Goal: Transaction & Acquisition: Subscribe to service/newsletter

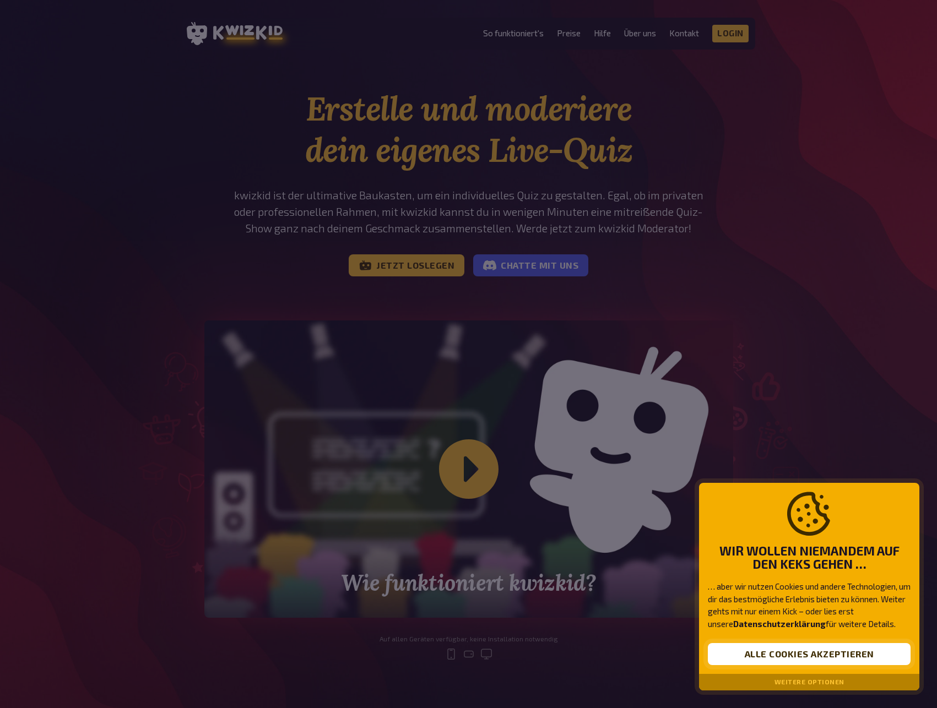
click at [797, 655] on button "Alle Cookies akzeptieren" at bounding box center [809, 654] width 203 height 22
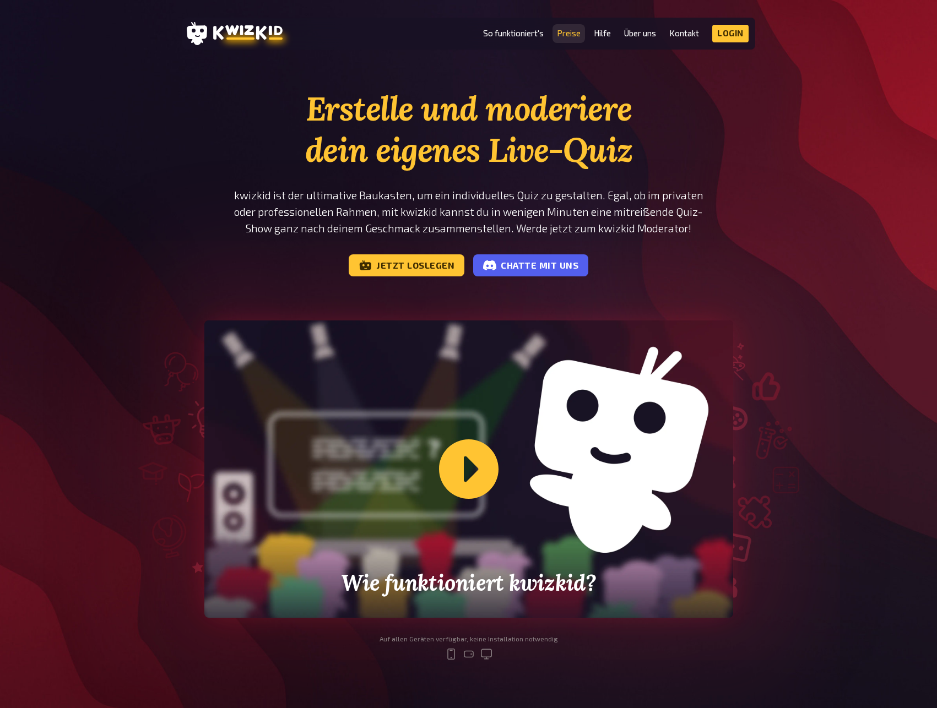
click at [566, 36] on link "Preise" at bounding box center [569, 33] width 24 height 9
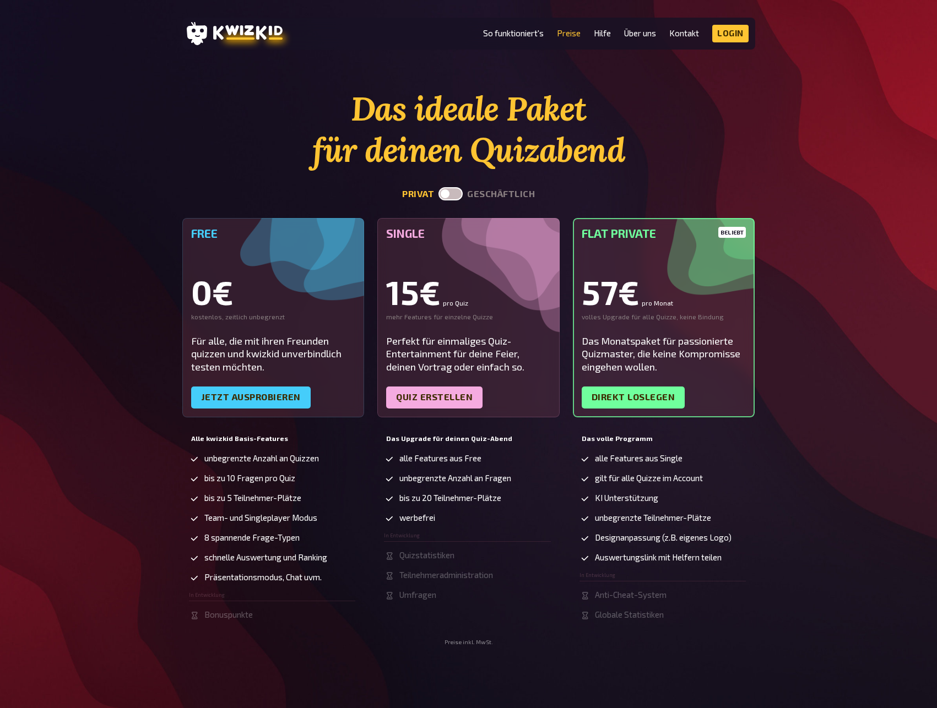
click at [455, 194] on label at bounding box center [450, 193] width 24 height 13
click at [438, 187] on input "checkbox" at bounding box center [438, 187] width 1 height 1
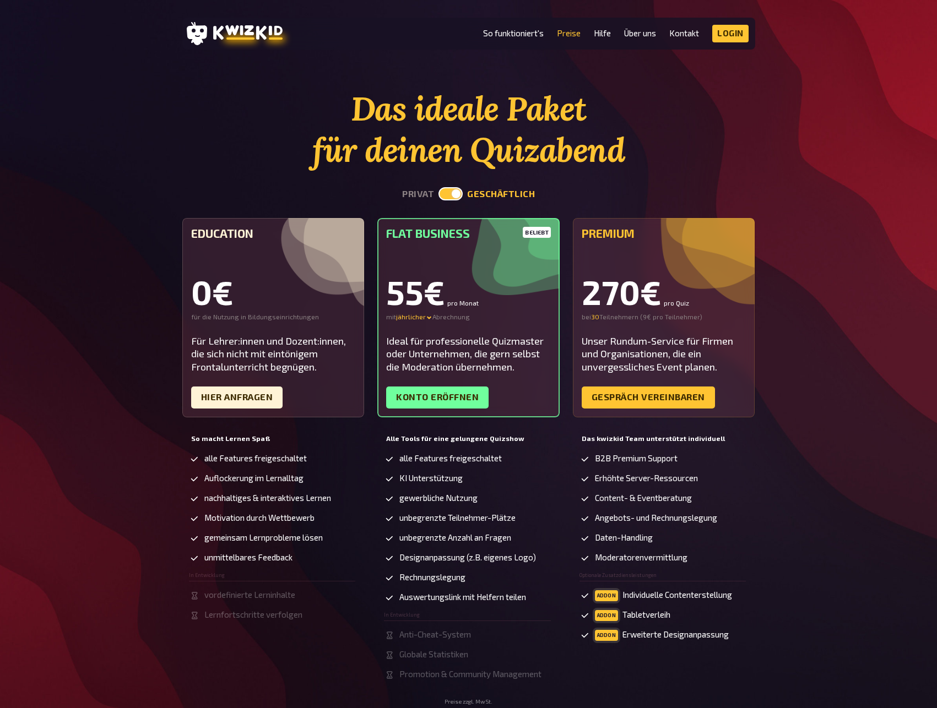
click at [444, 191] on label at bounding box center [450, 193] width 24 height 13
click at [438, 187] on input "checkbox" at bounding box center [438, 187] width 1 height 1
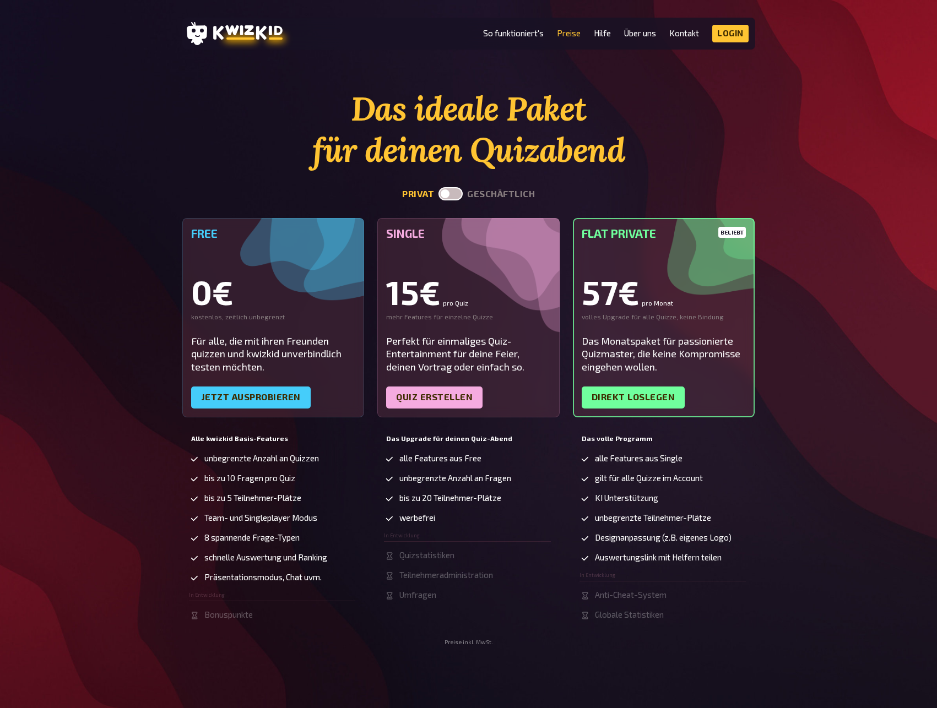
click at [456, 194] on label at bounding box center [450, 193] width 24 height 13
click at [438, 187] on input "checkbox" at bounding box center [438, 187] width 1 height 1
checkbox input "true"
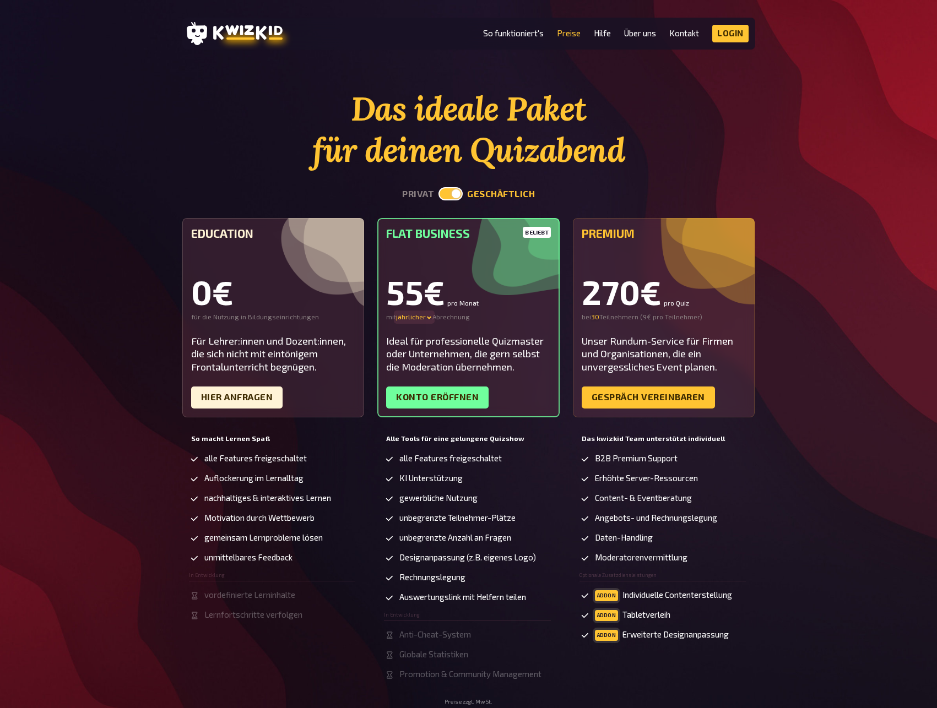
click at [430, 318] on icon at bounding box center [429, 317] width 7 height 7
click at [417, 318] on div "monatlicher" at bounding box center [434, 317] width 77 height 9
click at [434, 320] on icon at bounding box center [436, 317] width 7 height 7
click at [421, 317] on div "monatlicher" at bounding box center [434, 317] width 77 height 9
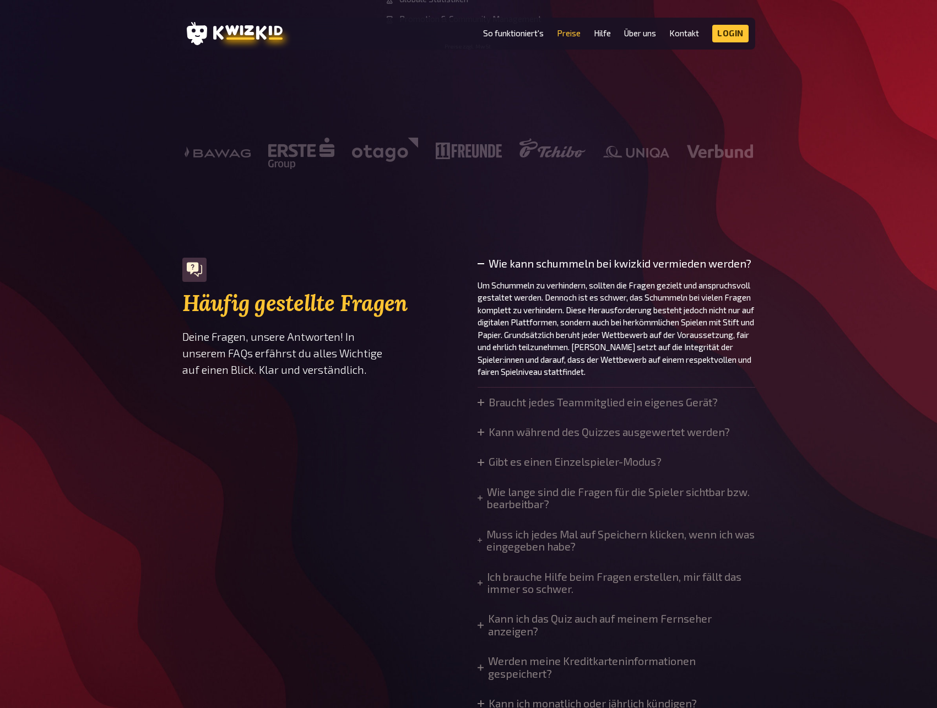
scroll to position [94, 0]
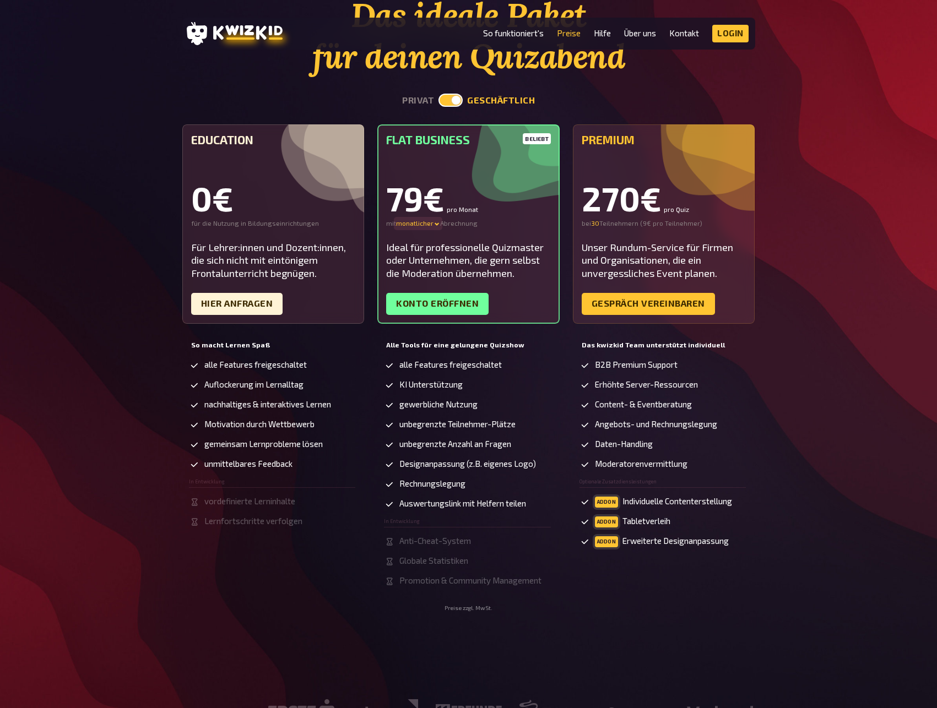
click at [436, 222] on icon at bounding box center [436, 224] width 7 height 7
click at [424, 222] on div "monatlicher" at bounding box center [434, 223] width 77 height 9
click at [430, 310] on link "Konto eröffnen" at bounding box center [437, 304] width 102 height 22
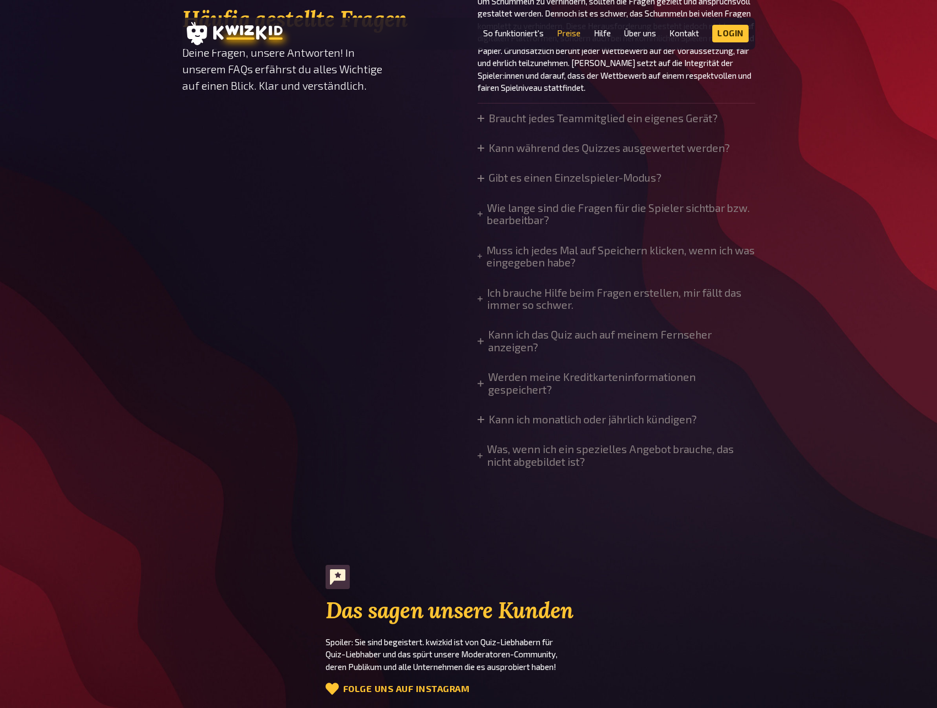
scroll to position [1408, 0]
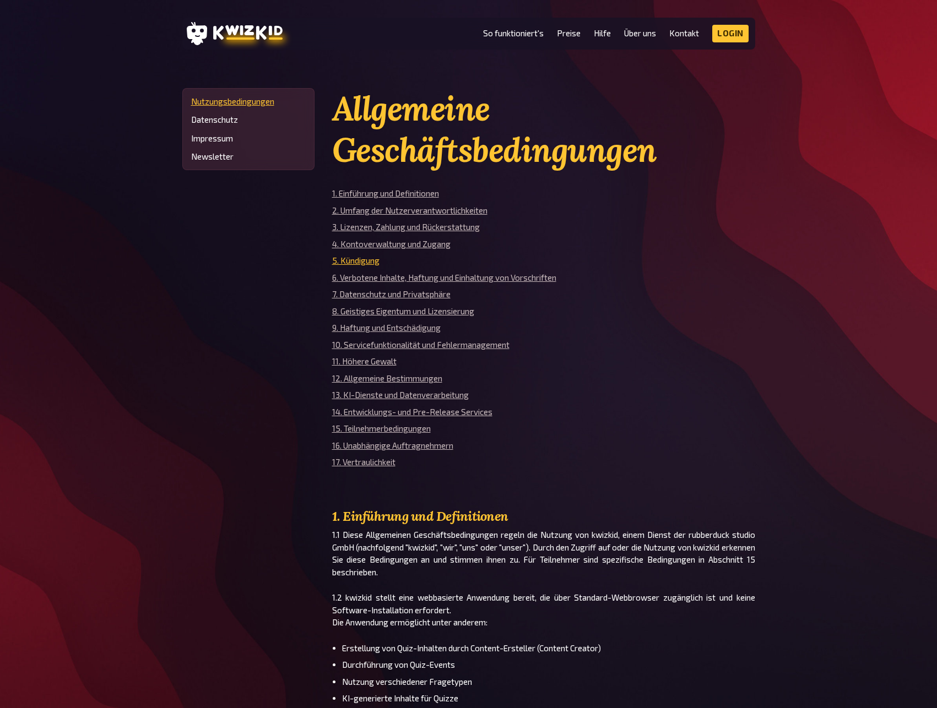
click at [364, 261] on link "5. Kündigung" at bounding box center [355, 261] width 47 height 10
click at [678, 35] on link "Kontakt" at bounding box center [684, 33] width 30 height 9
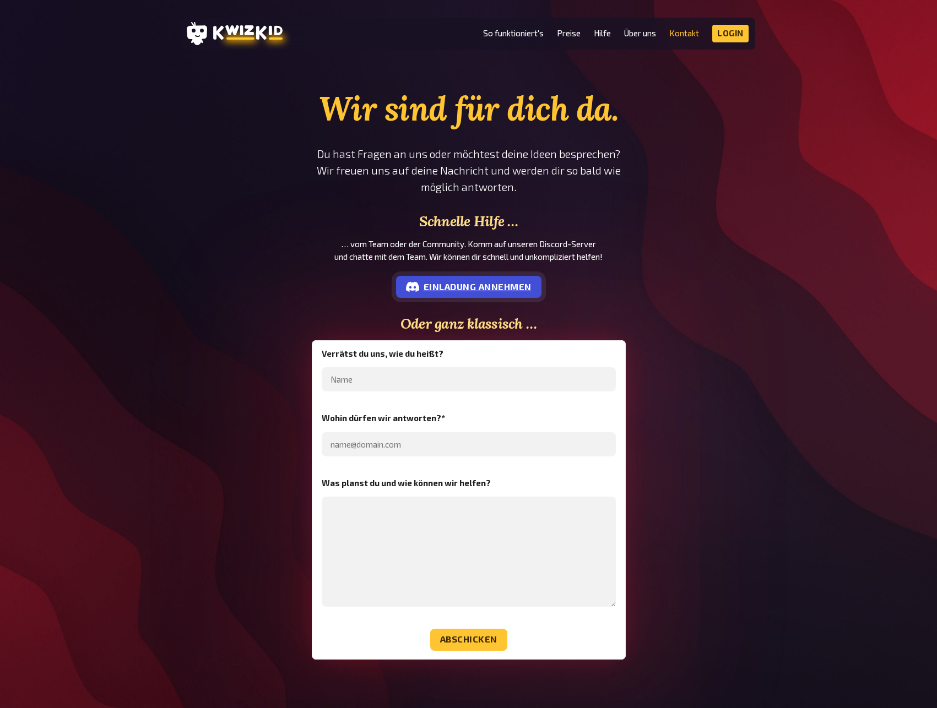
click at [452, 291] on link "Einladung annehmen" at bounding box center [468, 287] width 145 height 22
click at [575, 31] on link "Preise" at bounding box center [569, 33] width 24 height 9
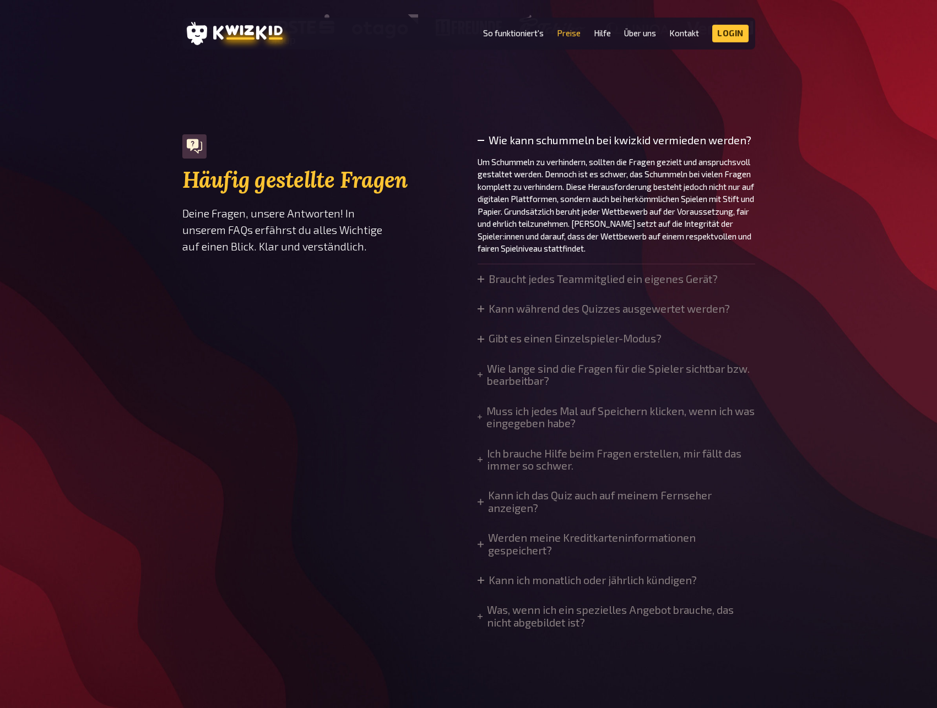
scroll to position [749, 0]
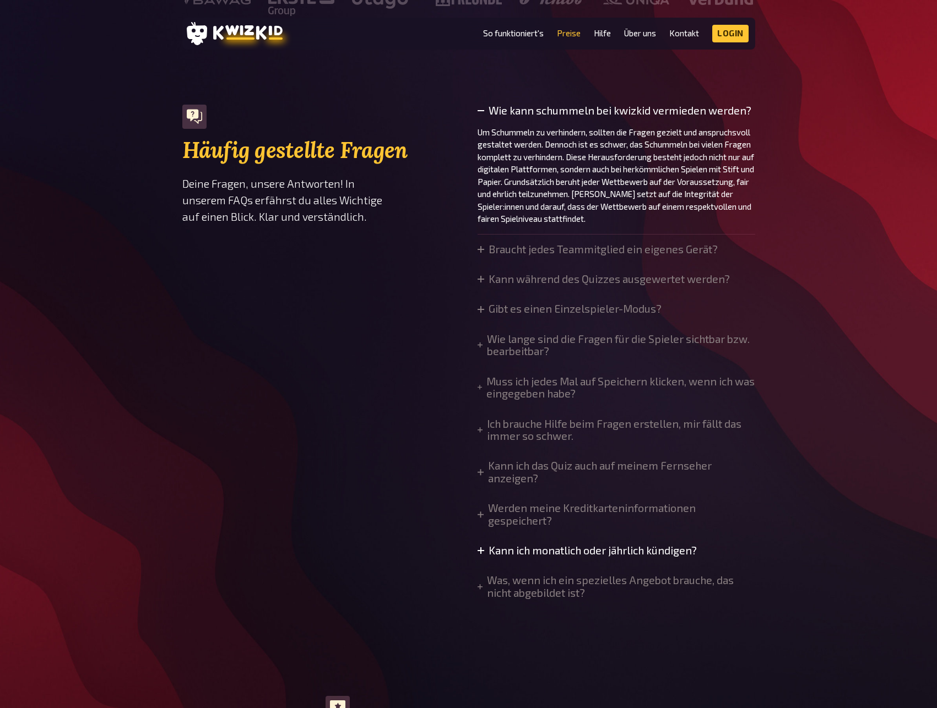
click at [539, 557] on summary "Kann ich monatlich oder jährlich kündigen?" at bounding box center [586, 551] width 219 height 12
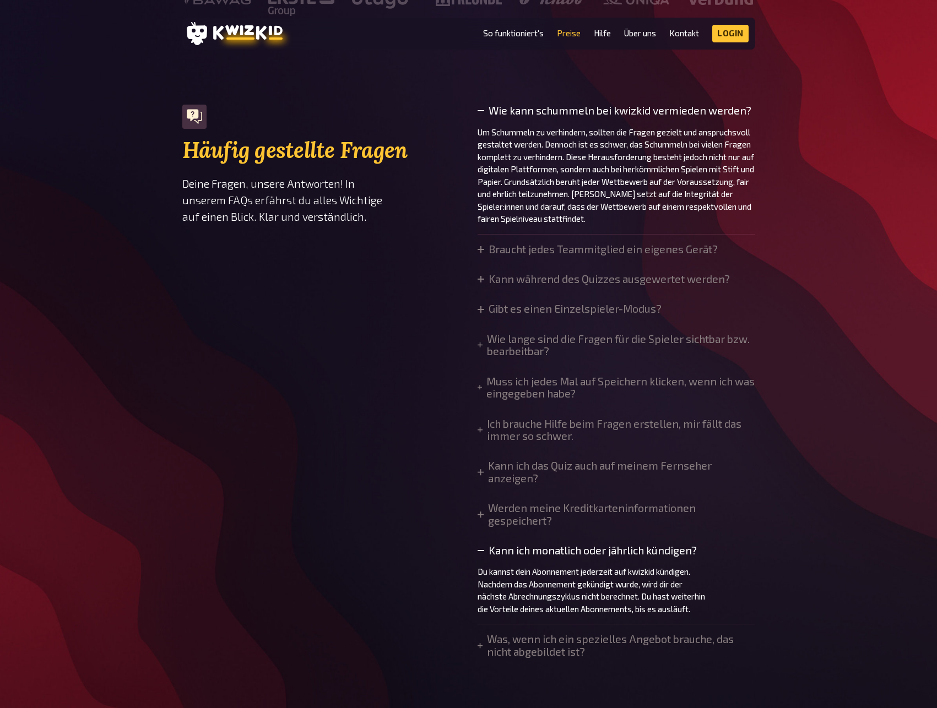
scroll to position [843, 0]
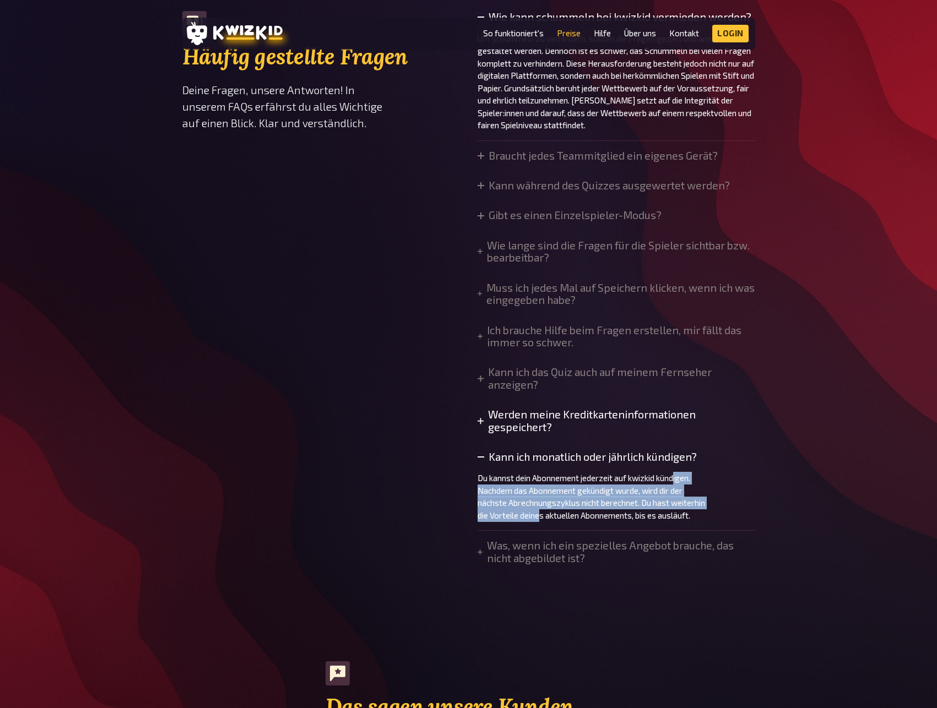
drag, startPoint x: 542, startPoint y: 514, endPoint x: 658, endPoint y: 432, distance: 142.1
click at [682, 477] on p "Du kannst dein Abonnement jederzeit auf kwizkid kündigen. Nachdem das Abonnemen…" at bounding box center [616, 497] width 278 height 50
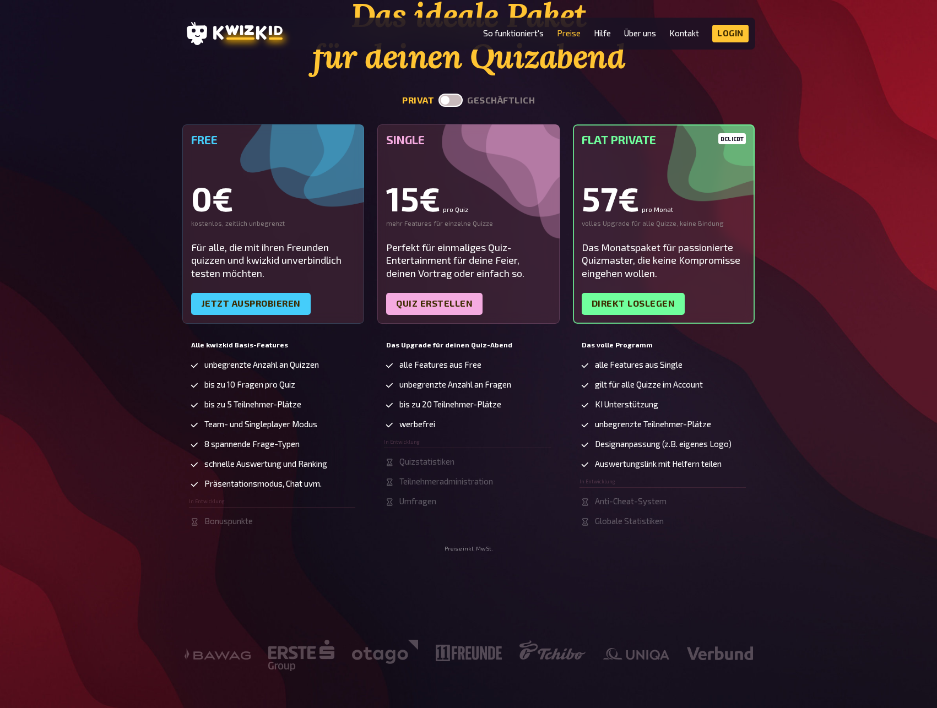
scroll to position [0, 0]
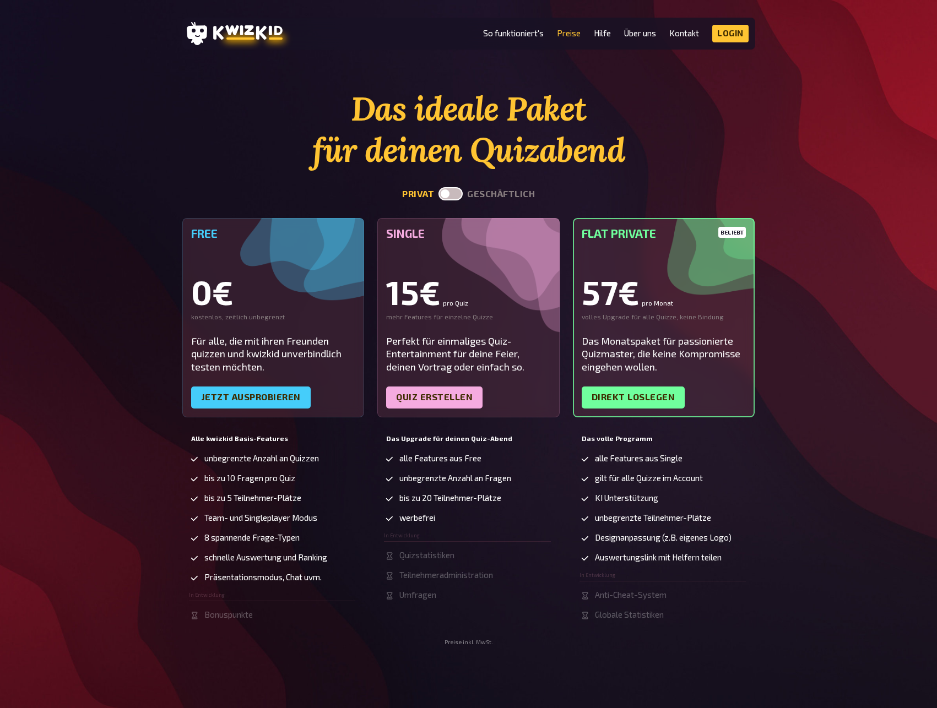
click at [457, 195] on label at bounding box center [450, 193] width 24 height 13
click at [438, 187] on input "checkbox" at bounding box center [438, 187] width 1 height 1
checkbox input "true"
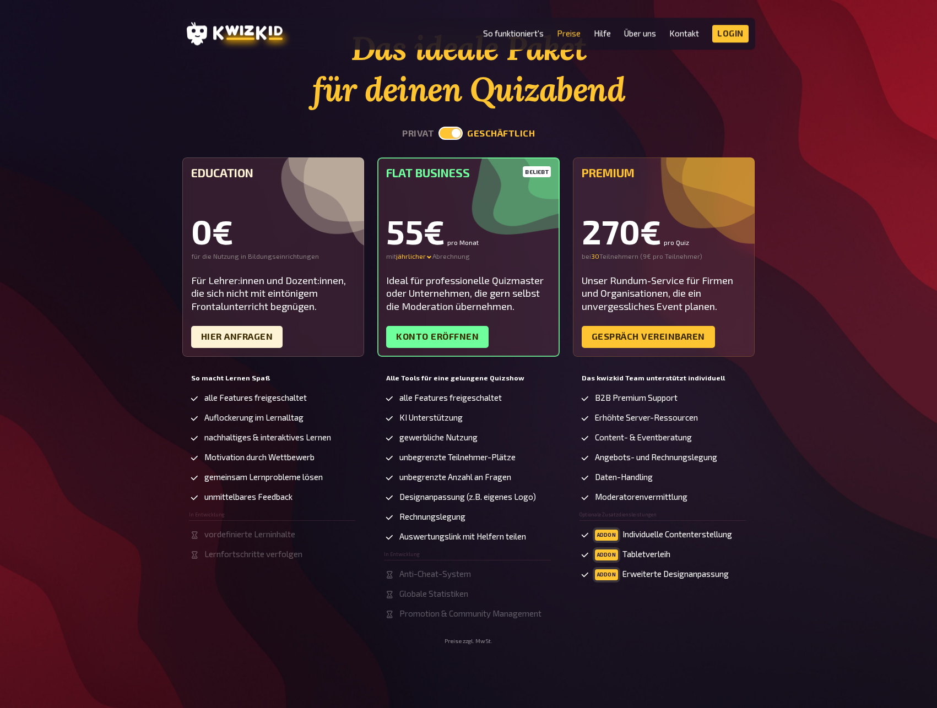
scroll to position [94, 0]
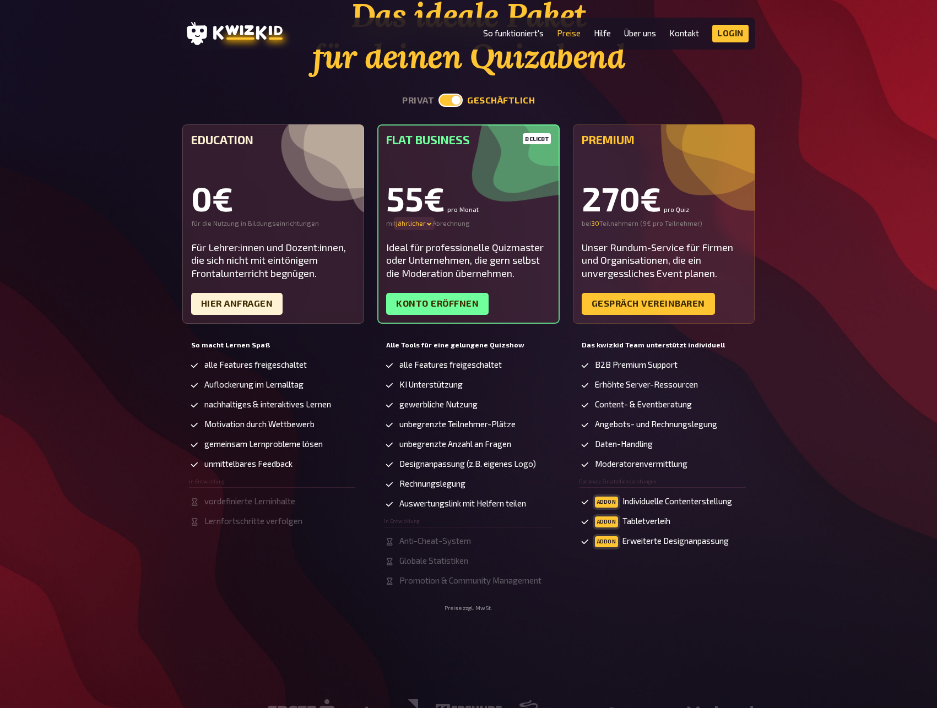
click at [416, 228] on div "jährlicher" at bounding box center [414, 223] width 36 height 9
click at [416, 225] on div "monatlicher" at bounding box center [434, 223] width 77 height 9
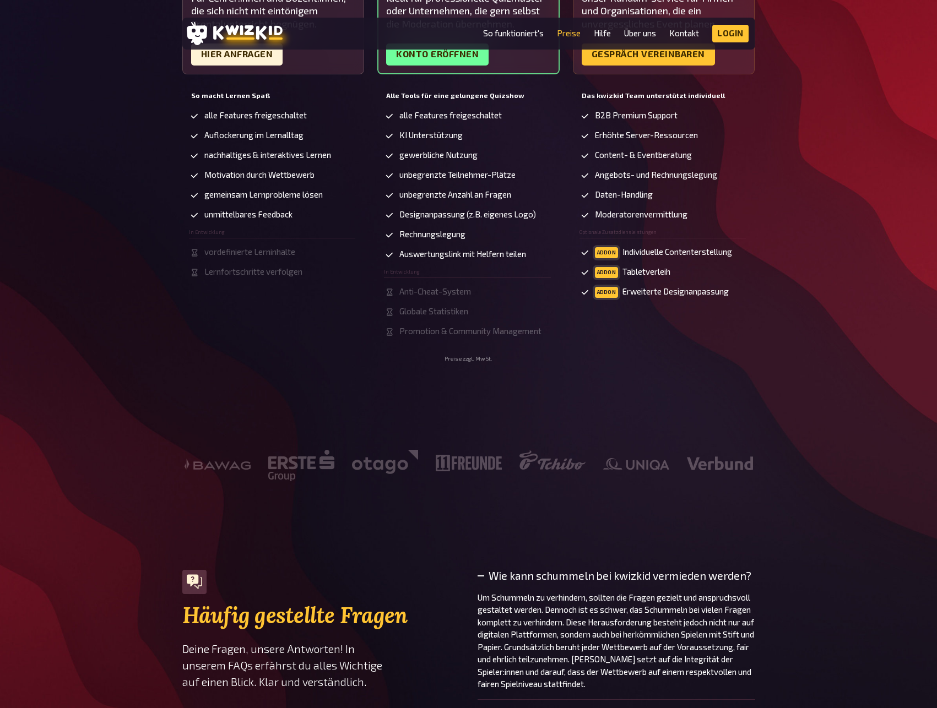
scroll to position [0, 0]
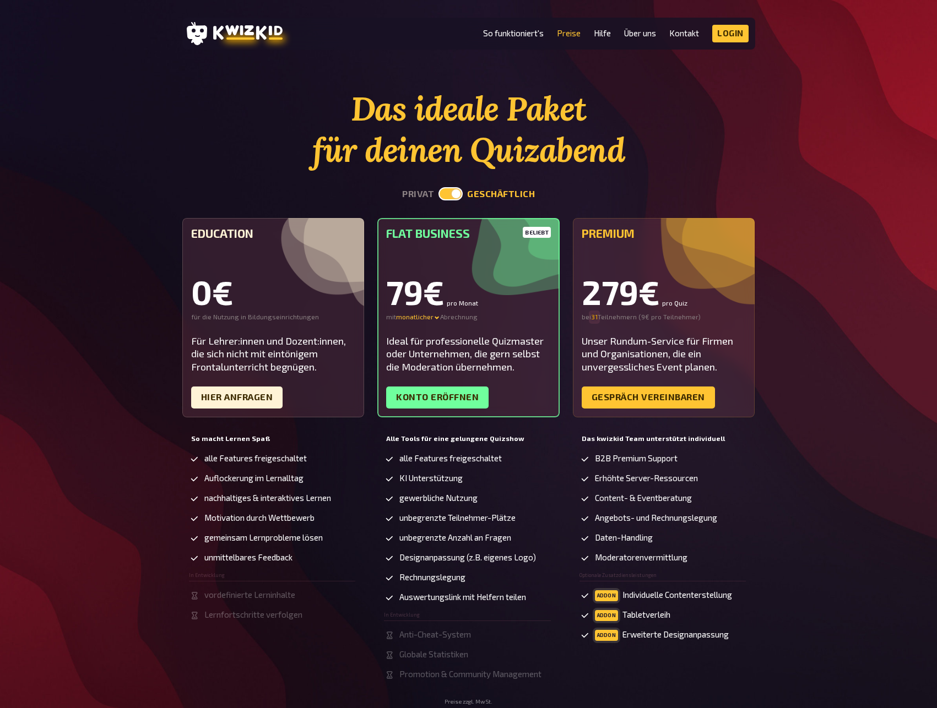
click at [595, 315] on input "31" at bounding box center [594, 317] width 7 height 9
click at [595, 315] on input "32" at bounding box center [595, 317] width 8 height 9
click at [595, 315] on input "33" at bounding box center [595, 317] width 8 height 9
click at [595, 322] on div "Premium 297€ pro Quiz bei 33 33 Teilnehmern ( 9€ pro Teilnehmer ) Unser Rundum-…" at bounding box center [664, 317] width 182 height 199
click at [594, 322] on div "Premium 297€ pro Quiz bei 33 33 Teilnehmern ( 9€ pro Teilnehmer ) Unser Rundum-…" at bounding box center [664, 317] width 182 height 199
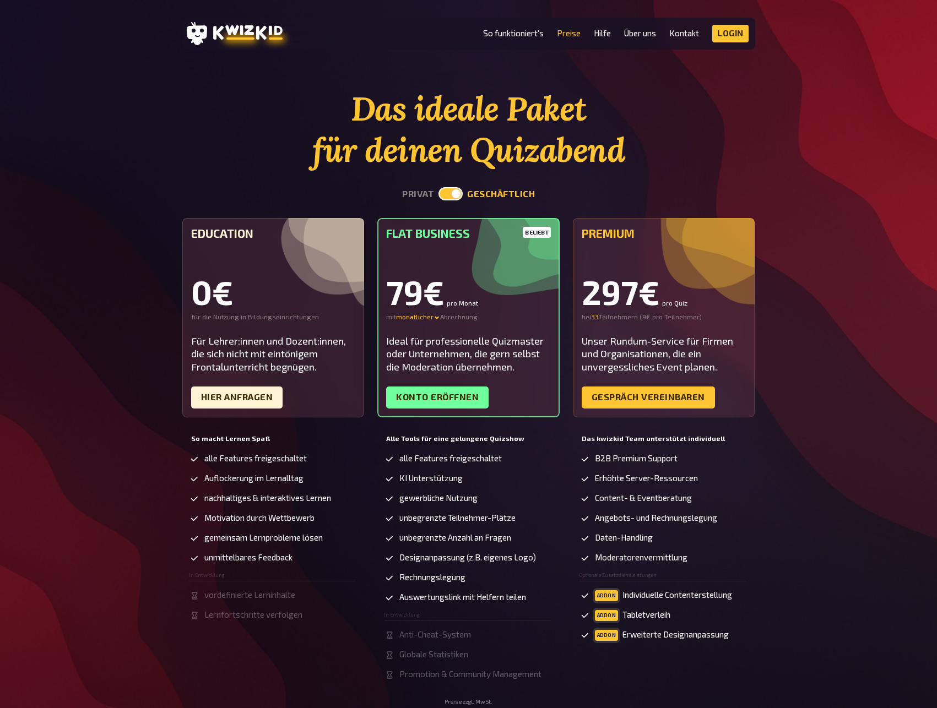
click at [594, 322] on div "Premium 297€ pro Quiz bei 33 33 Teilnehmern ( 9€ pro Teilnehmer ) Unser Rundum-…" at bounding box center [664, 317] width 182 height 199
click at [596, 318] on input "32" at bounding box center [595, 317] width 8 height 9
click at [596, 308] on div "288€ pro Quiz" at bounding box center [664, 291] width 165 height 33
click at [596, 313] on div "288€ pro Quiz bei 32 32 Teilnehmern ( 9€ pro Teilnehmer )" at bounding box center [664, 298] width 165 height 46
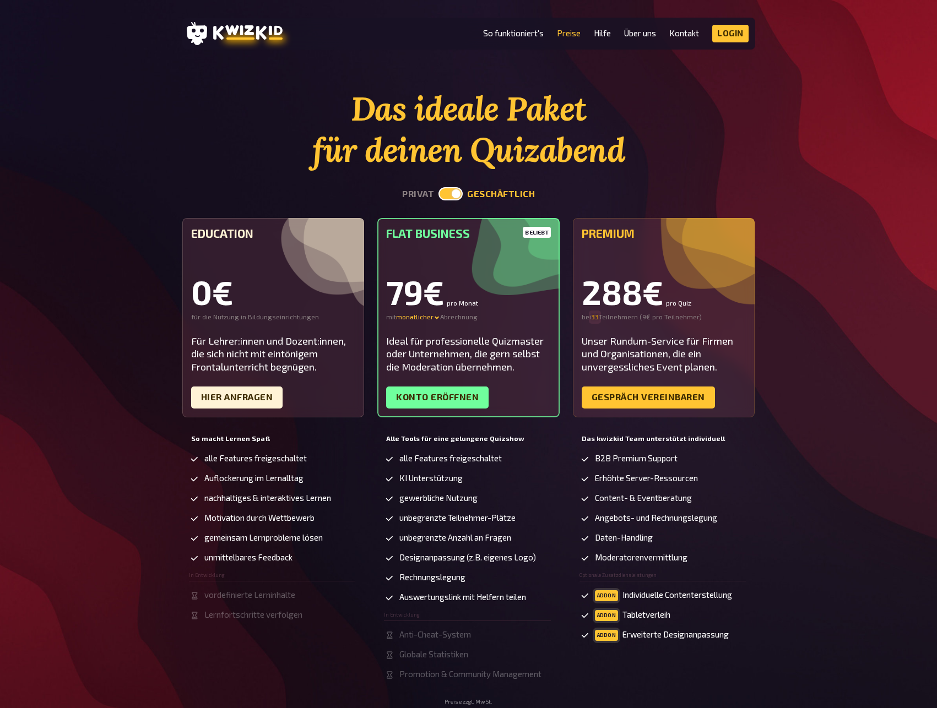
click at [596, 315] on input "33" at bounding box center [595, 317] width 8 height 9
click at [596, 315] on input "34" at bounding box center [595, 317] width 8 height 9
click at [596, 315] on input "35" at bounding box center [595, 317] width 8 height 9
click at [596, 315] on input "36" at bounding box center [595, 317] width 8 height 9
click at [596, 315] on input "37" at bounding box center [595, 317] width 8 height 9
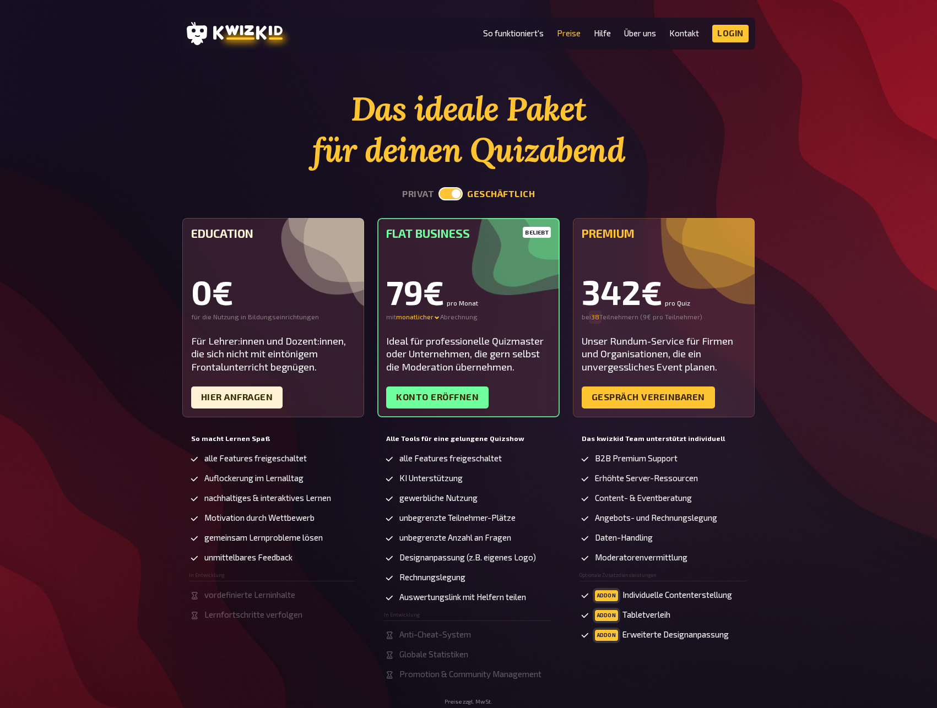
click at [596, 315] on input "38" at bounding box center [595, 317] width 8 height 9
click at [596, 315] on input "39" at bounding box center [595, 317] width 8 height 9
click at [596, 315] on input "40" at bounding box center [595, 317] width 8 height 9
click at [596, 315] on input "41" at bounding box center [594, 317] width 7 height 9
click at [597, 316] on input "42" at bounding box center [594, 317] width 7 height 9
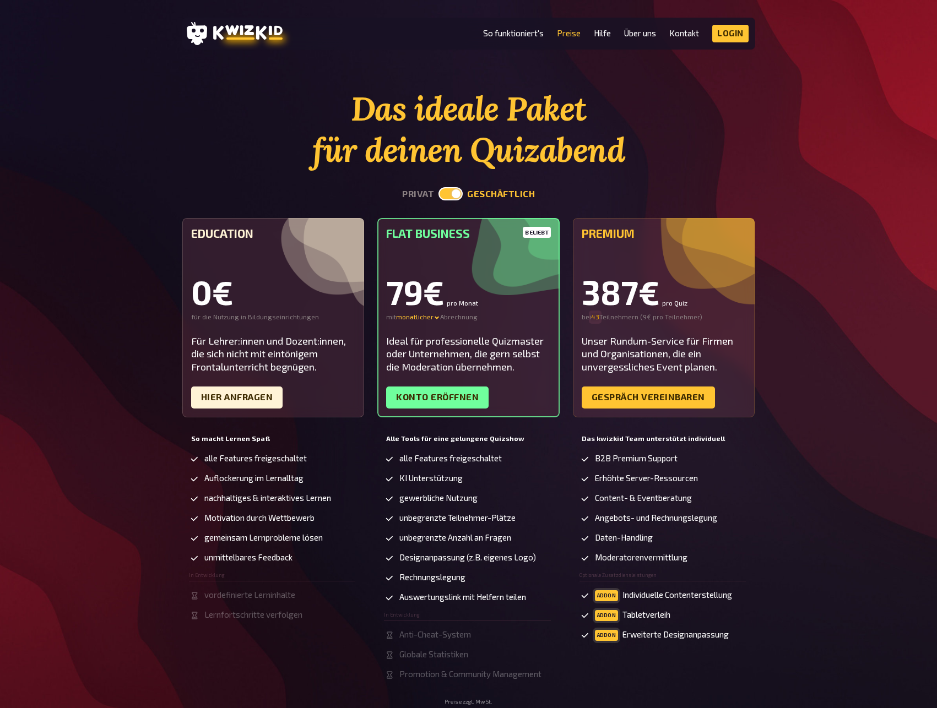
click at [597, 316] on input "43" at bounding box center [595, 317] width 8 height 9
click at [597, 316] on input "44" at bounding box center [595, 317] width 8 height 9
click at [597, 316] on input "46" at bounding box center [595, 317] width 8 height 9
click at [597, 316] on input "47" at bounding box center [595, 317] width 8 height 9
click at [597, 316] on input "48" at bounding box center [595, 317] width 8 height 9
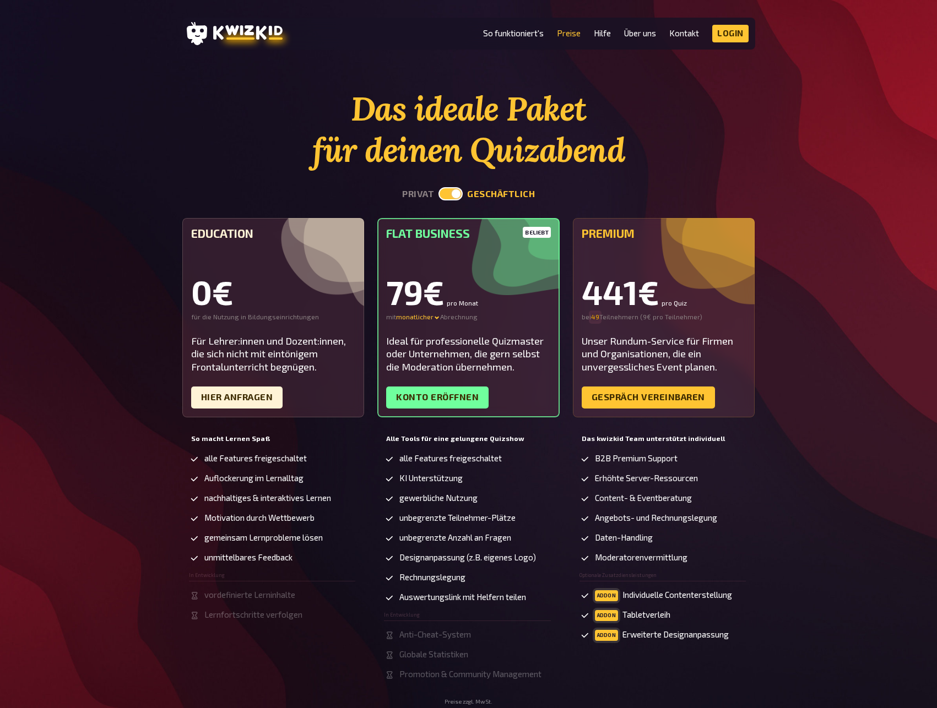
click at [597, 316] on input "49" at bounding box center [595, 317] width 8 height 9
click at [597, 316] on input "50" at bounding box center [595, 317] width 8 height 9
click at [598, 316] on div "bei 51 50 Teilnehmern ( 9€ pro Teilnehmer )" at bounding box center [664, 317] width 165 height 9
click at [598, 316] on div "bei 51 51 Teilnehmern ( 9€ pro Teilnehmer )" at bounding box center [664, 317] width 165 height 9
click at [595, 319] on input "50" at bounding box center [595, 317] width 8 height 9
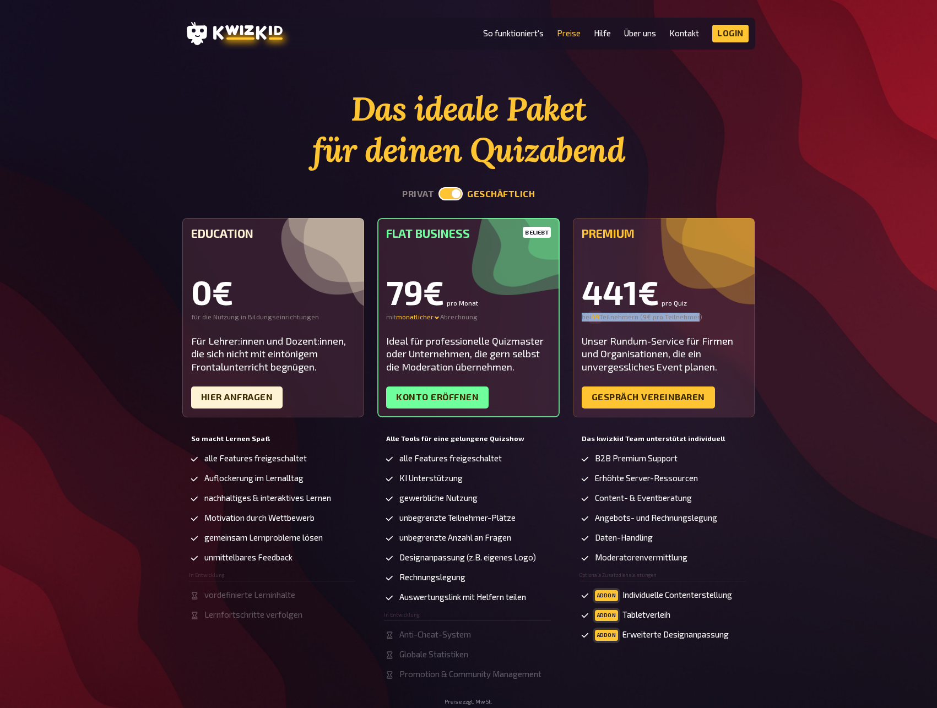
click at [595, 319] on input "49" at bounding box center [595, 317] width 8 height 9
click at [595, 319] on input "48" at bounding box center [595, 317] width 8 height 9
click at [595, 319] on input "44" at bounding box center [595, 317] width 8 height 9
click at [595, 319] on input "43" at bounding box center [595, 317] width 8 height 9
click at [595, 319] on input "42" at bounding box center [595, 317] width 8 height 9
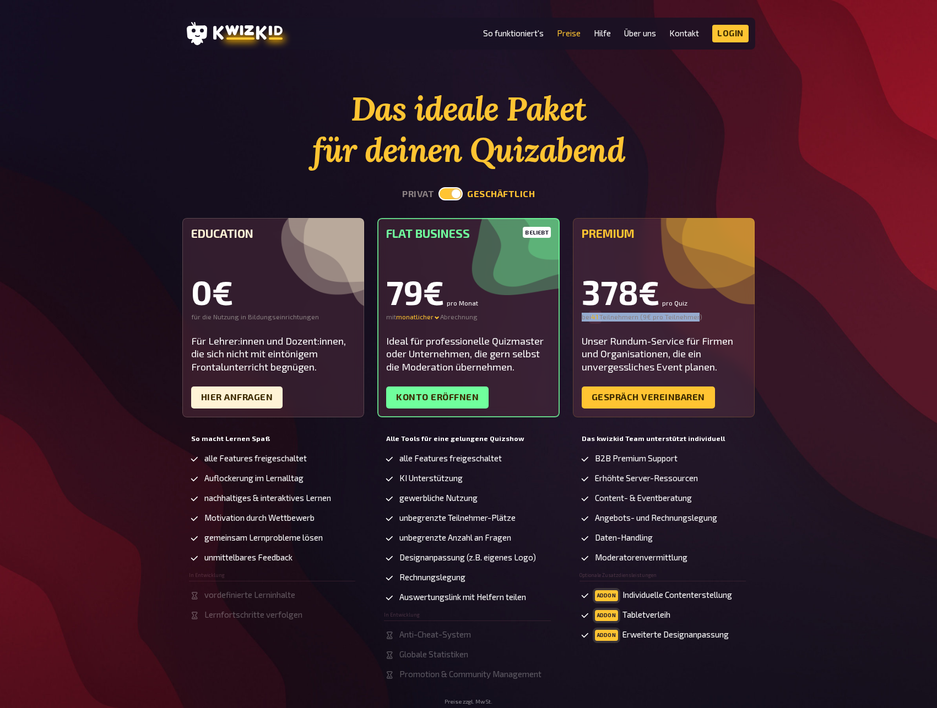
click at [595, 319] on input "41" at bounding box center [595, 317] width 8 height 9
type input "30"
click at [595, 319] on input "30" at bounding box center [595, 317] width 8 height 9
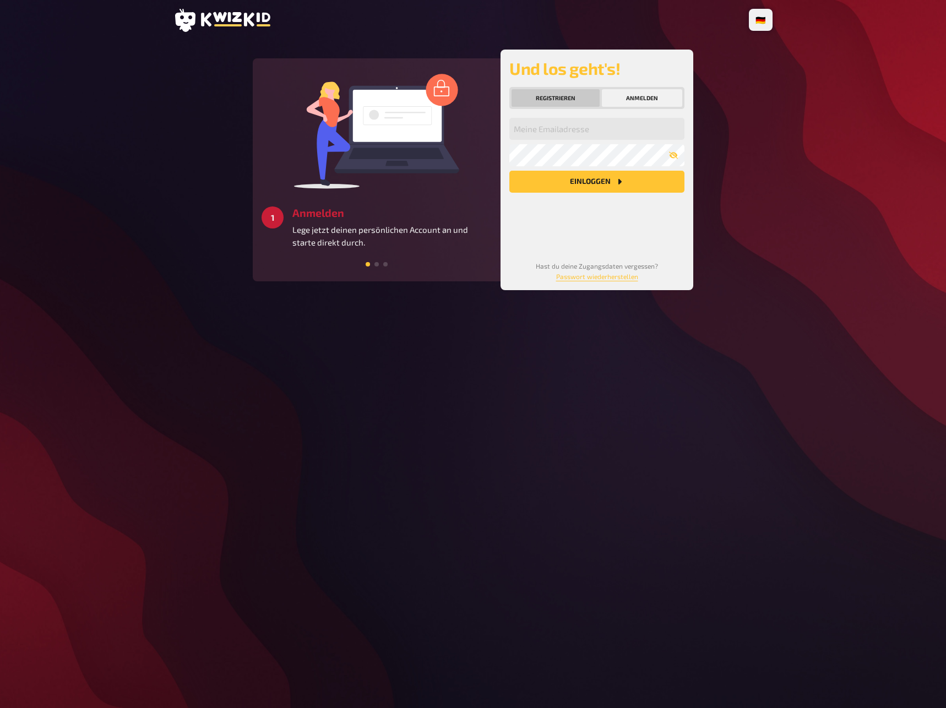
click at [533, 100] on button "Registrieren" at bounding box center [556, 98] width 88 height 18
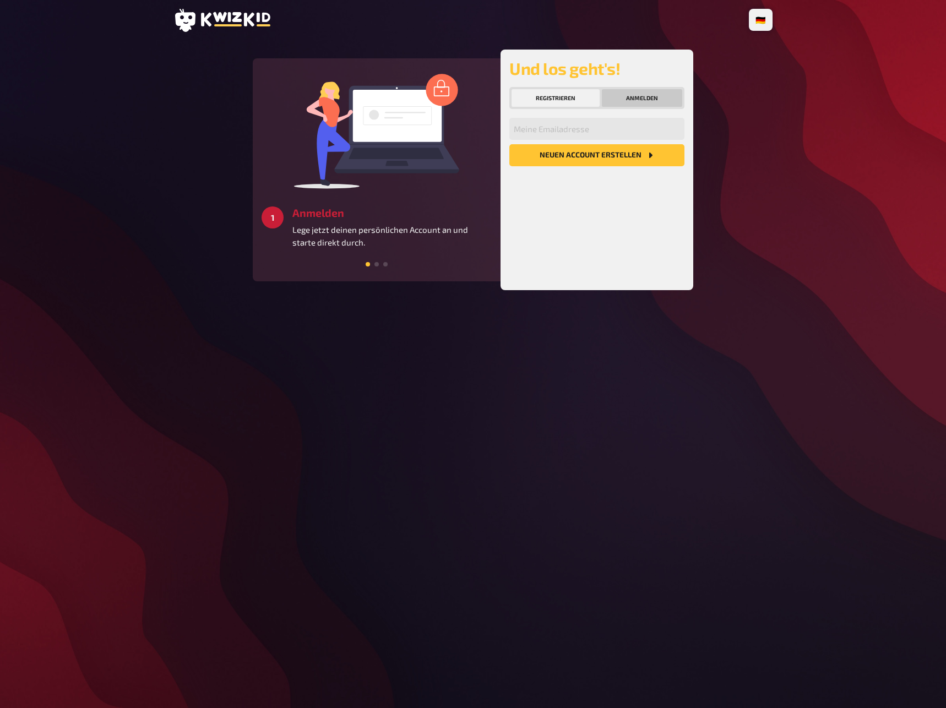
click at [645, 94] on button "Anmelden" at bounding box center [642, 98] width 80 height 18
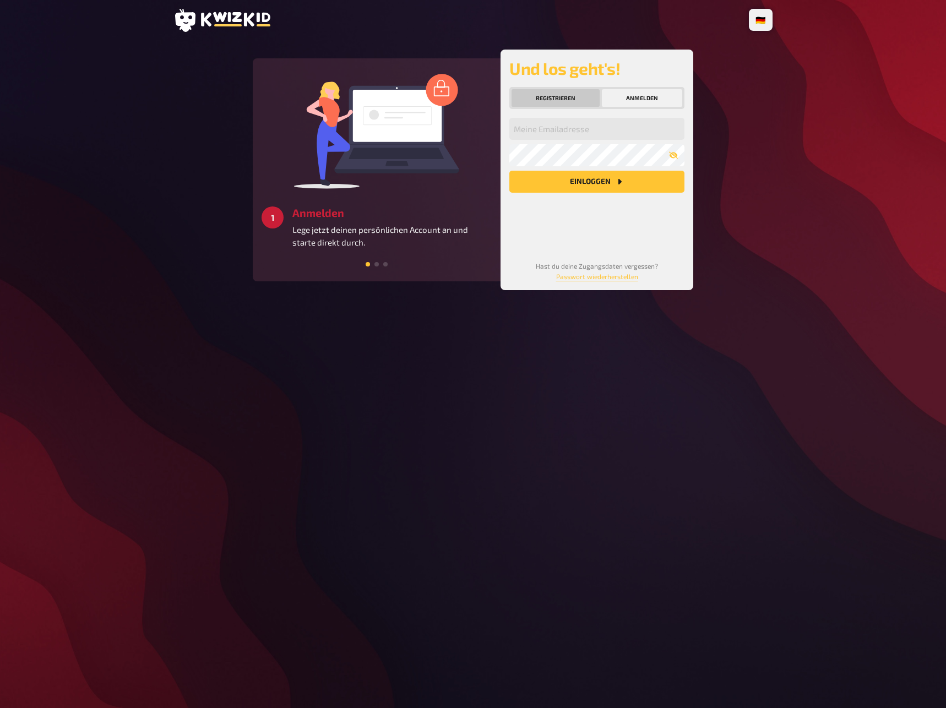
click at [547, 96] on button "Registrieren" at bounding box center [556, 98] width 88 height 18
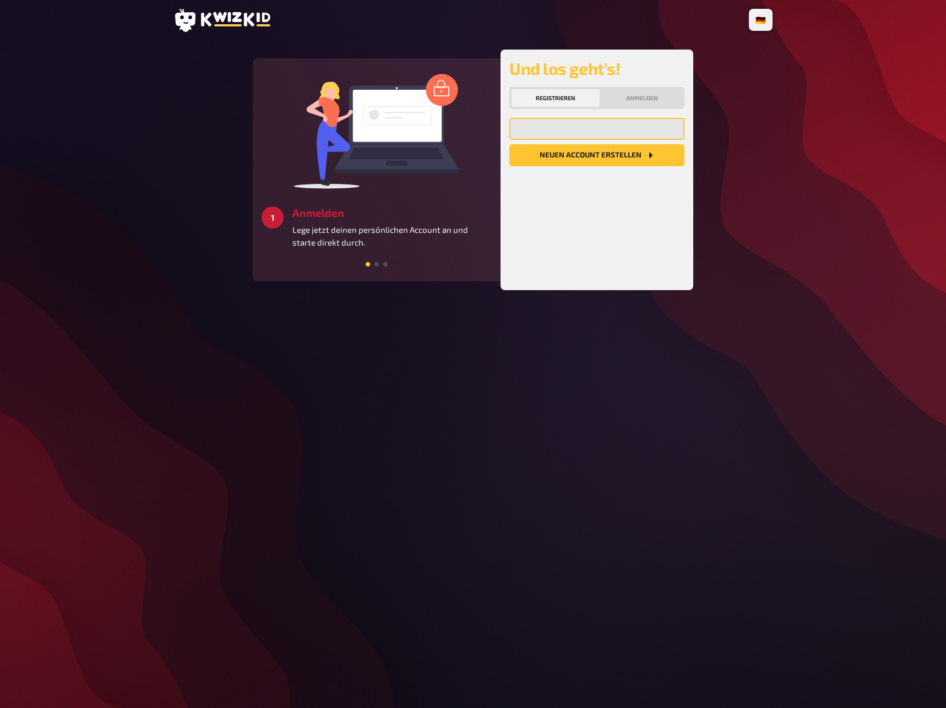
click at [556, 134] on input "email" at bounding box center [596, 129] width 175 height 22
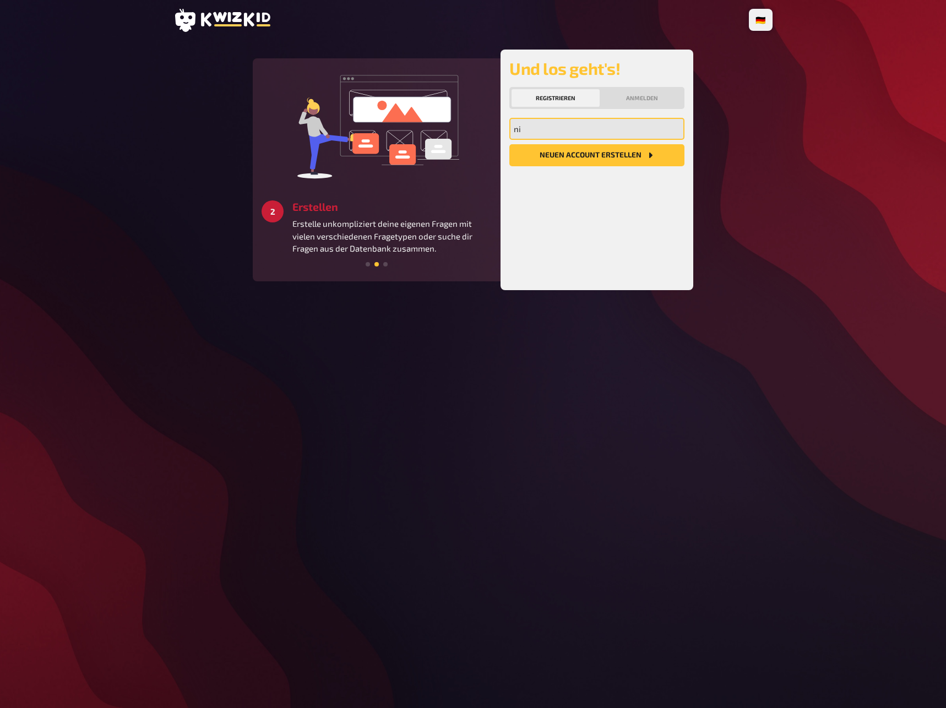
type input "n"
type input "nils.albertsen@gruene-fraktion-lsa.de"
click at [575, 153] on button "Neuen Account Erstellen" at bounding box center [596, 155] width 175 height 22
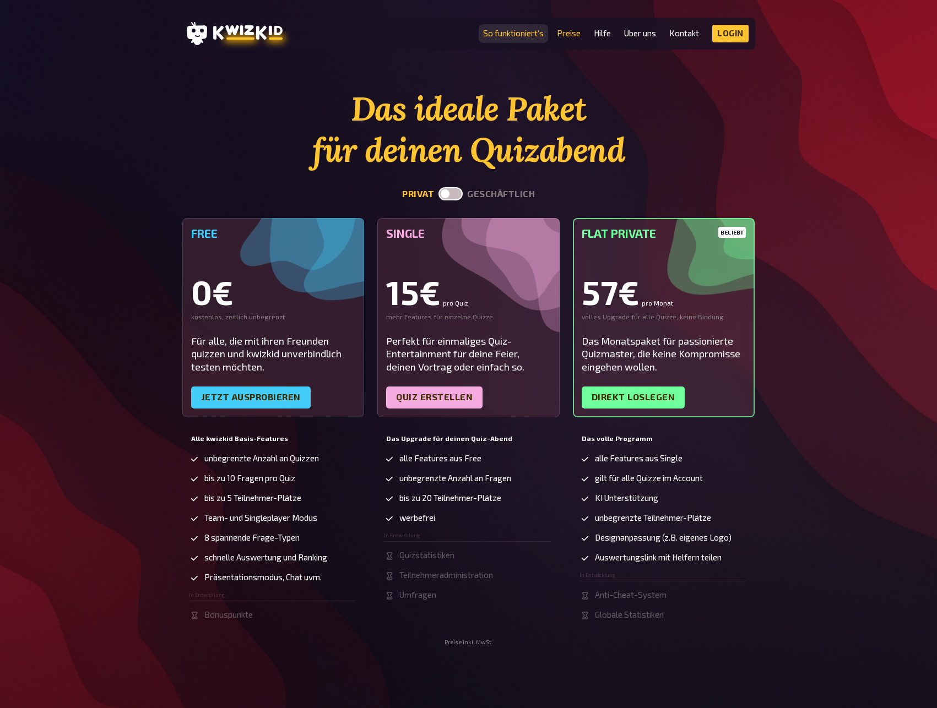
click at [494, 31] on link "So funktioniert's" at bounding box center [513, 33] width 61 height 9
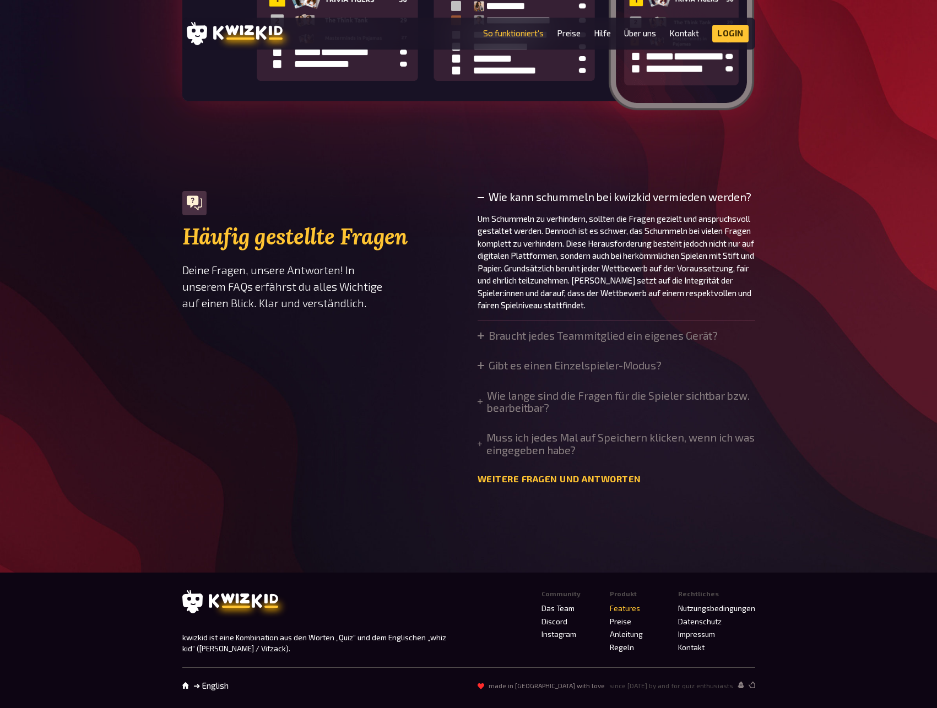
scroll to position [3659, 0]
click at [614, 647] on link "Regeln" at bounding box center [622, 647] width 24 height 9
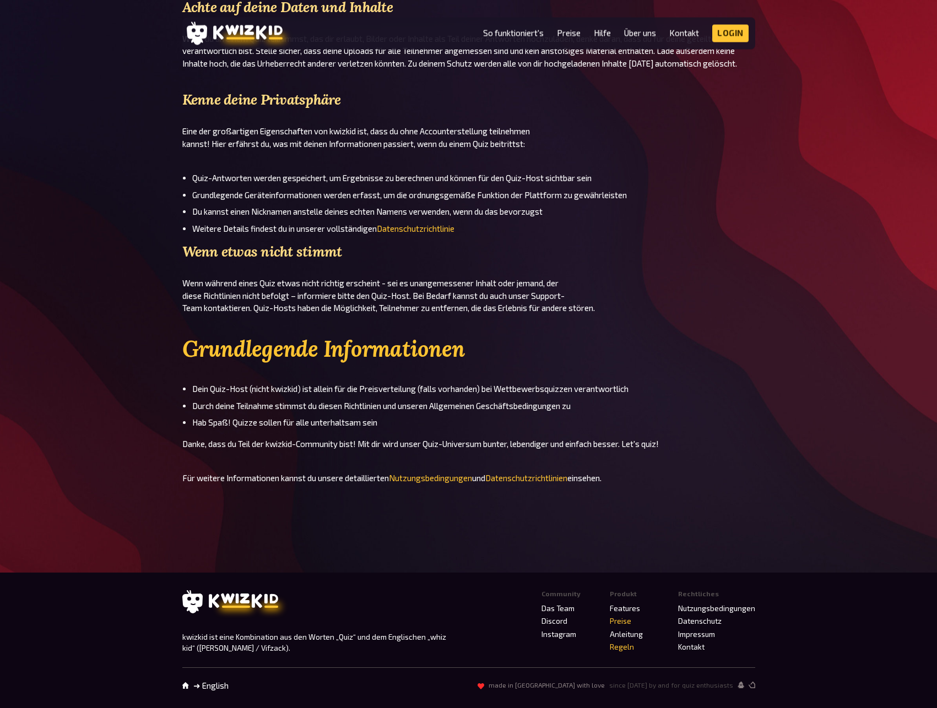
scroll to position [515, 0]
click at [621, 621] on link "Preise" at bounding box center [620, 621] width 21 height 9
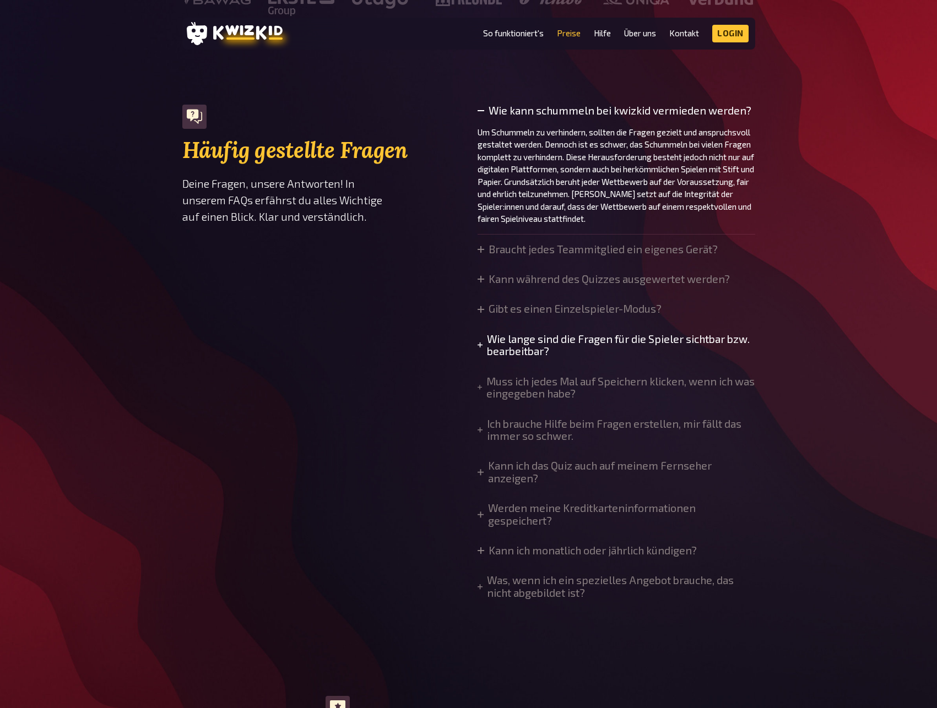
scroll to position [1030, 0]
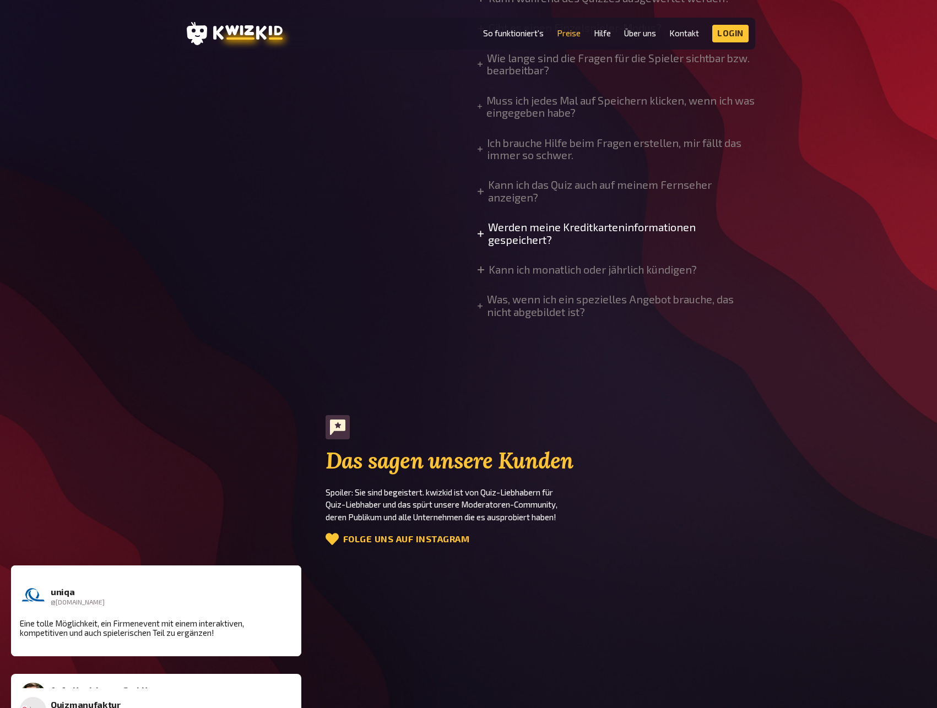
click at [487, 235] on summary "Werden meine Kreditkarteninformationen gespeichert?" at bounding box center [616, 233] width 278 height 25
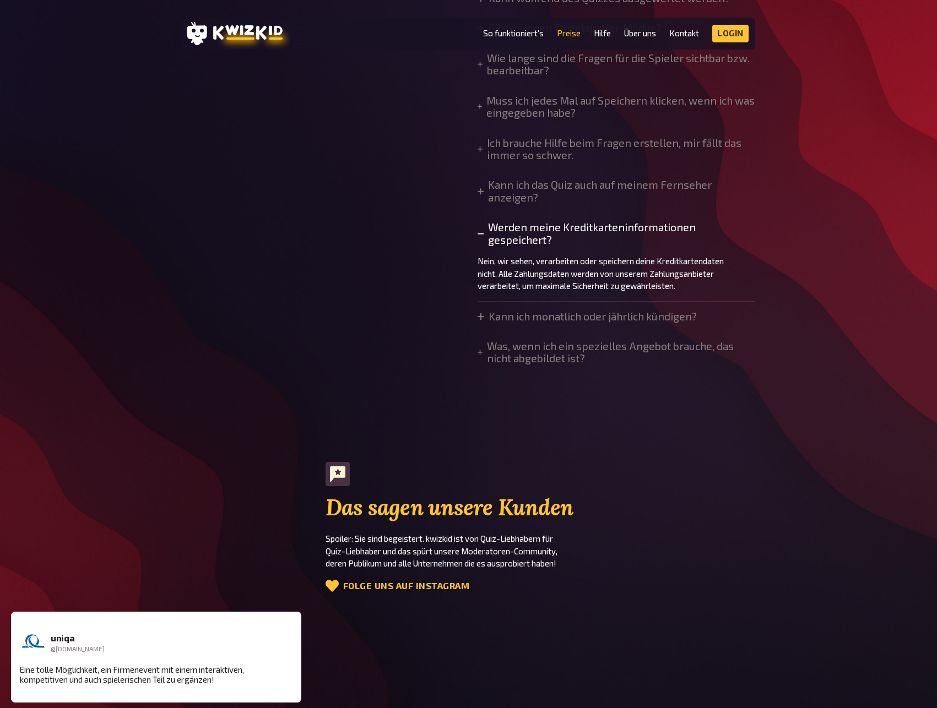
scroll to position [562, 0]
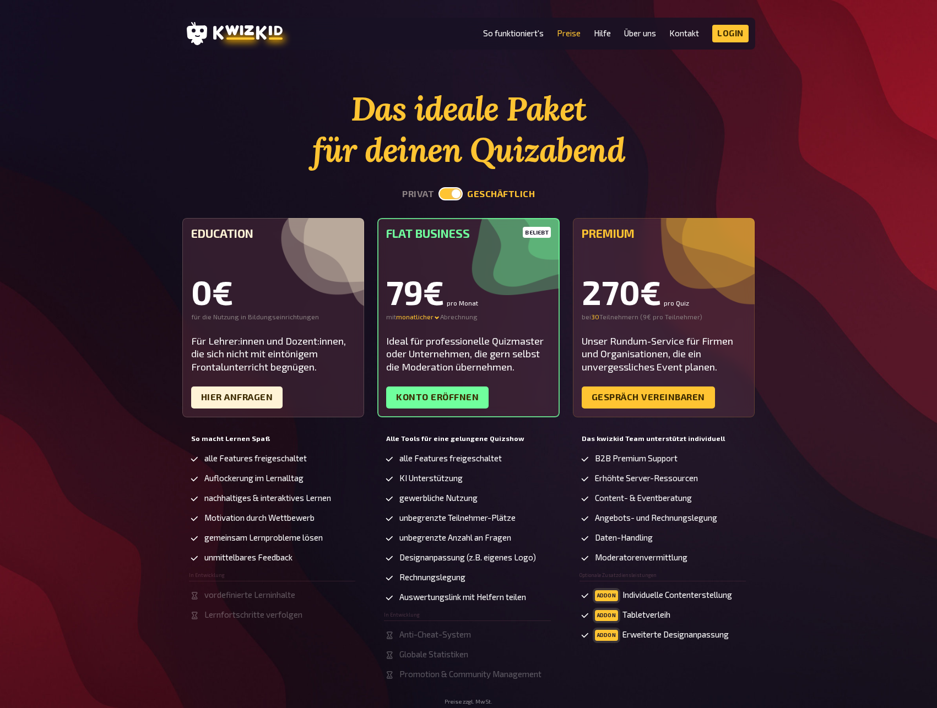
click at [445, 196] on label at bounding box center [450, 193] width 24 height 13
click at [438, 187] on input "checkbox" at bounding box center [438, 187] width 1 height 1
checkbox input "false"
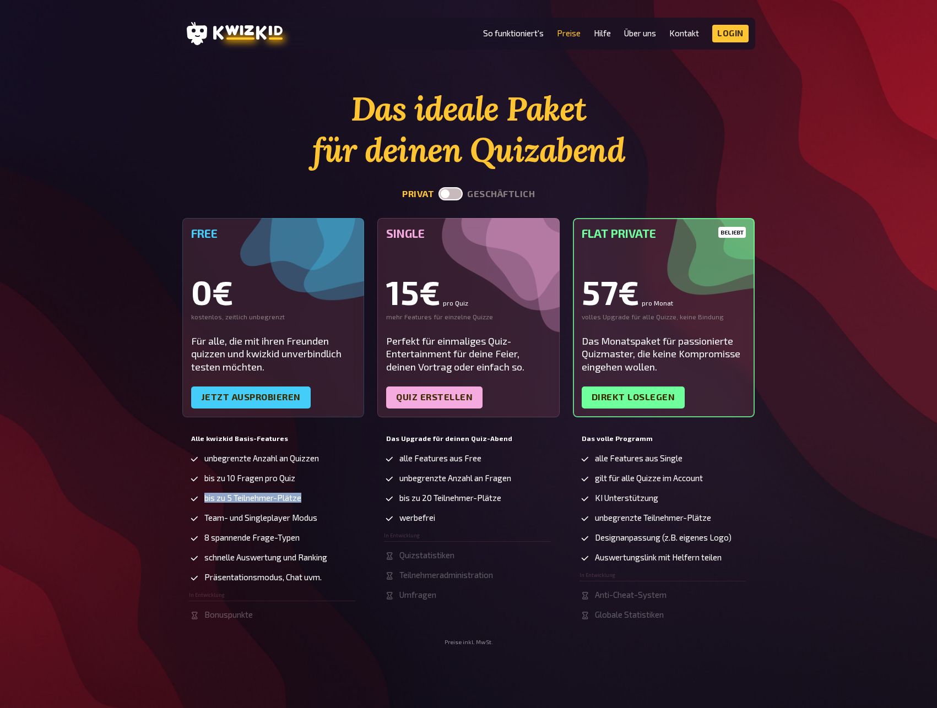
drag, startPoint x: 299, startPoint y: 499, endPoint x: 202, endPoint y: 500, distance: 96.9
click at [202, 500] on li "bis zu 5 Teilnehmer-Plätze" at bounding box center [272, 498] width 167 height 11
